Goal: Navigation & Orientation: Find specific page/section

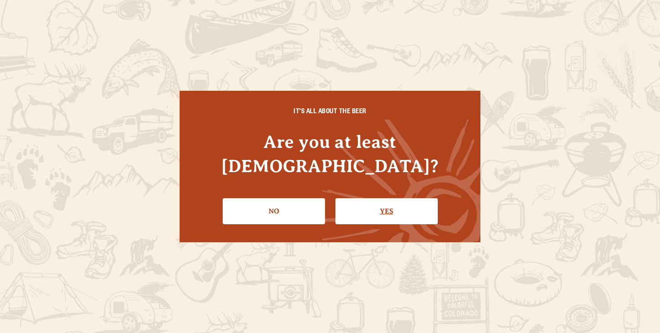
click at [393, 203] on link "Yes" at bounding box center [387, 211] width 102 height 26
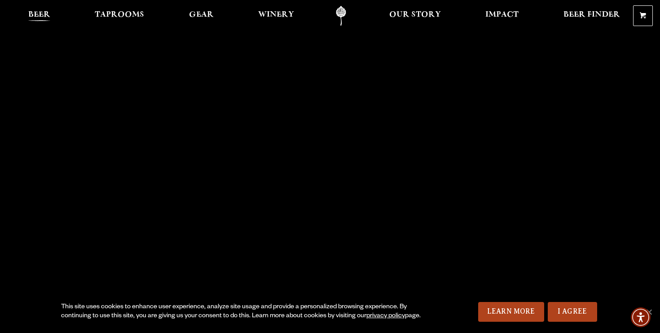
click at [41, 14] on span "Beer" at bounding box center [39, 14] width 22 height 7
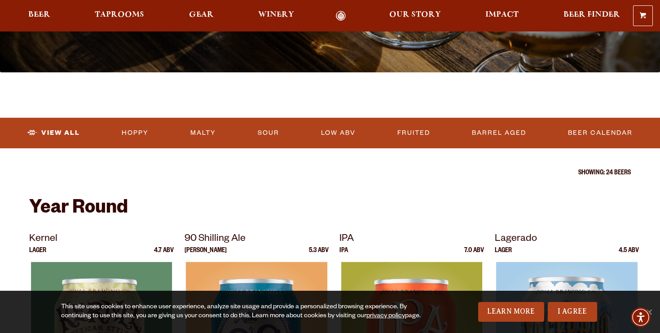
scroll to position [218, 0]
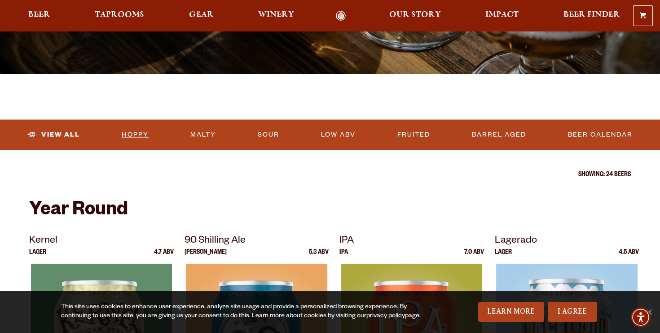
click at [134, 133] on link "Hoppy" at bounding box center [135, 134] width 34 height 21
